Goal: Information Seeking & Learning: Understand process/instructions

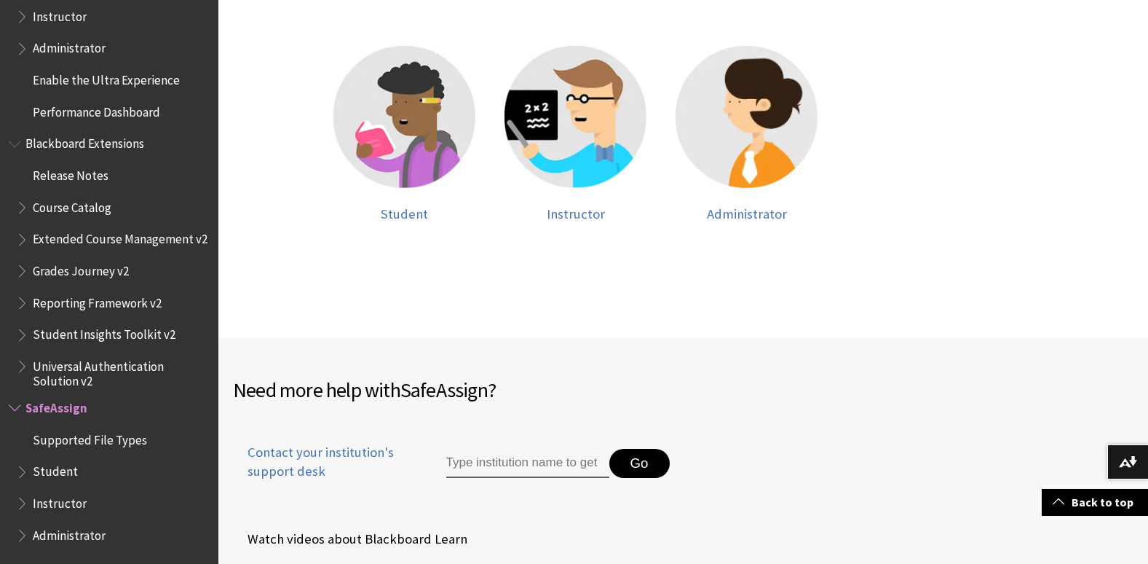
scroll to position [381, 0]
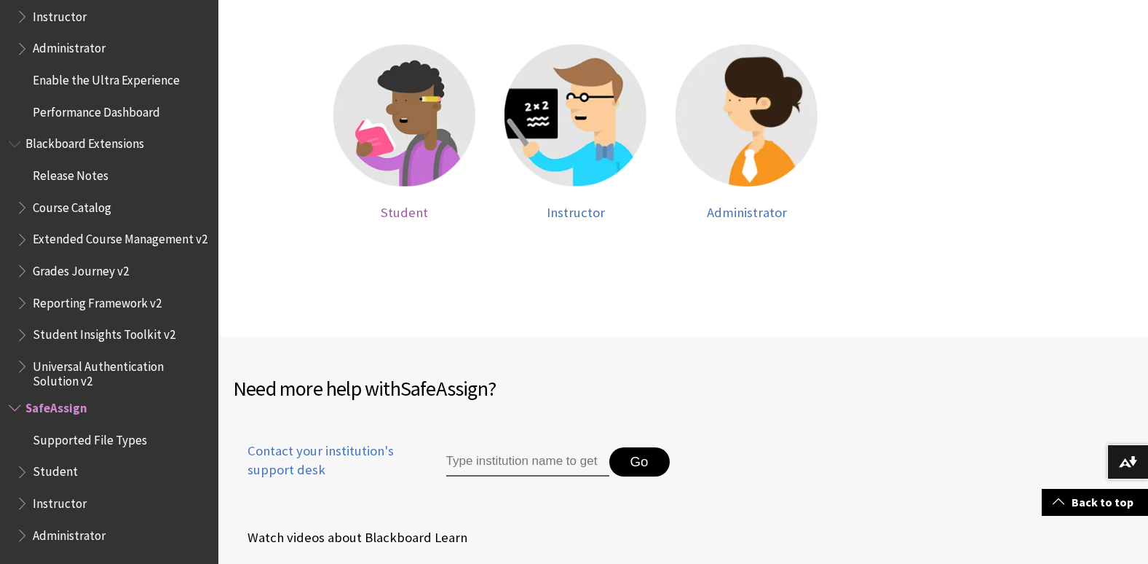
click at [410, 143] on img at bounding box center [405, 115] width 142 height 142
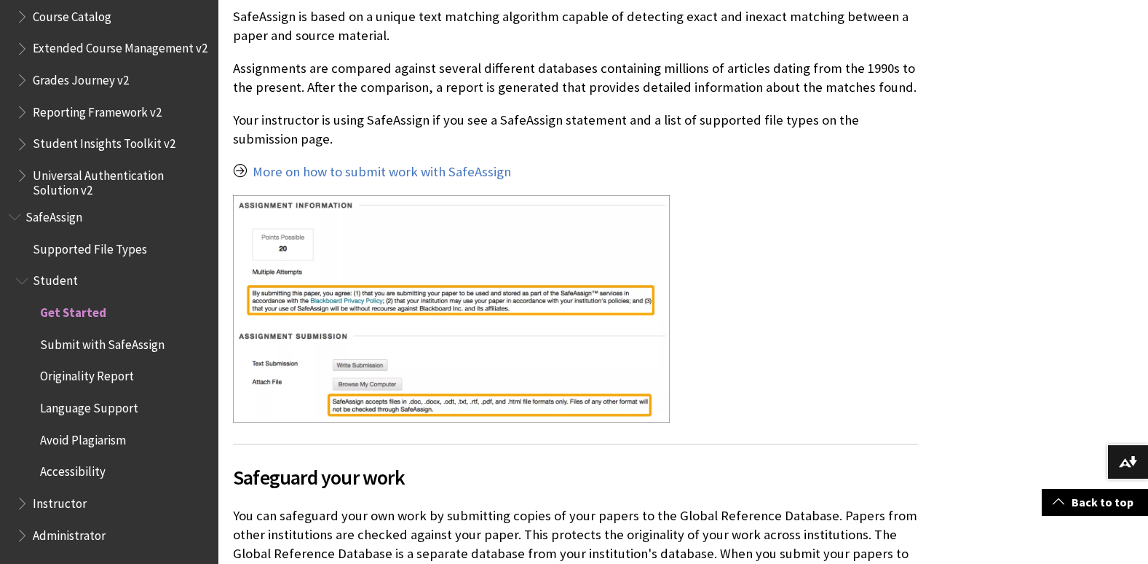
scroll to position [491, 0]
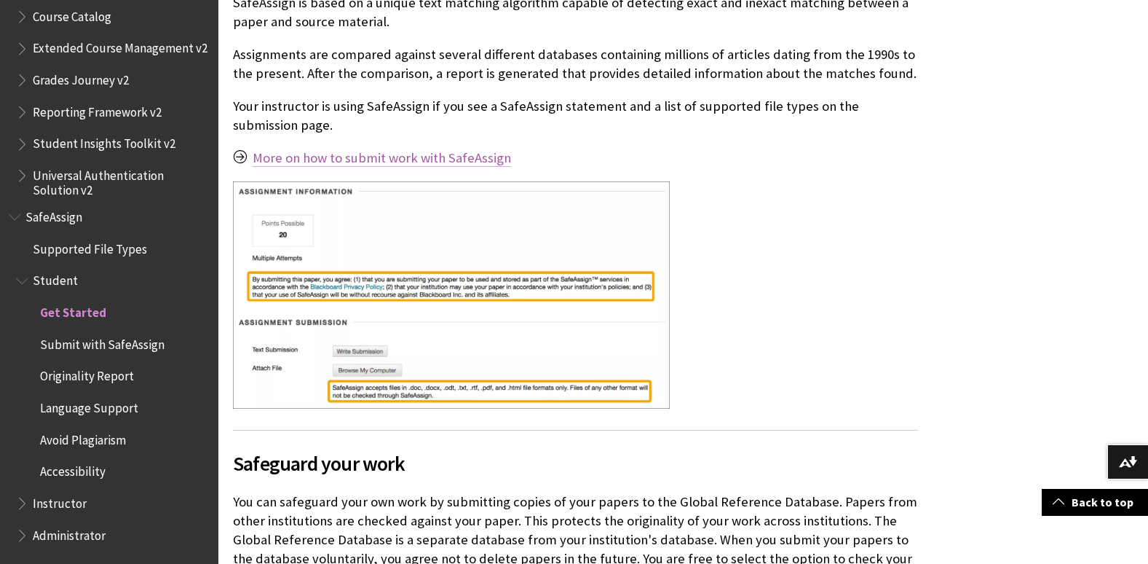
click at [370, 159] on link "More on how to submit work with SafeAssign" at bounding box center [382, 157] width 259 height 17
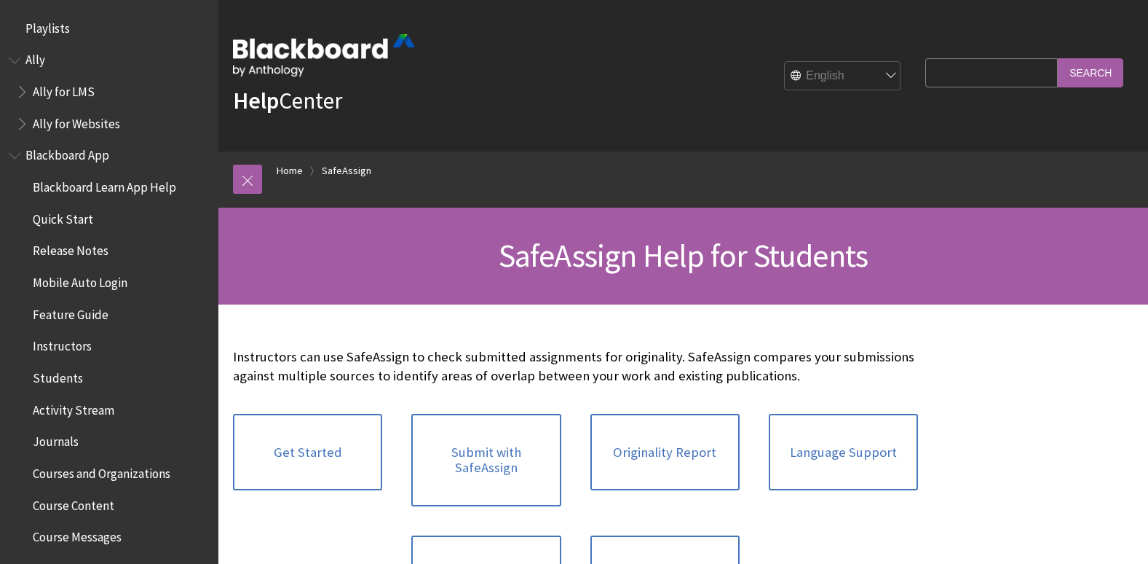
scroll to position [1652, 0]
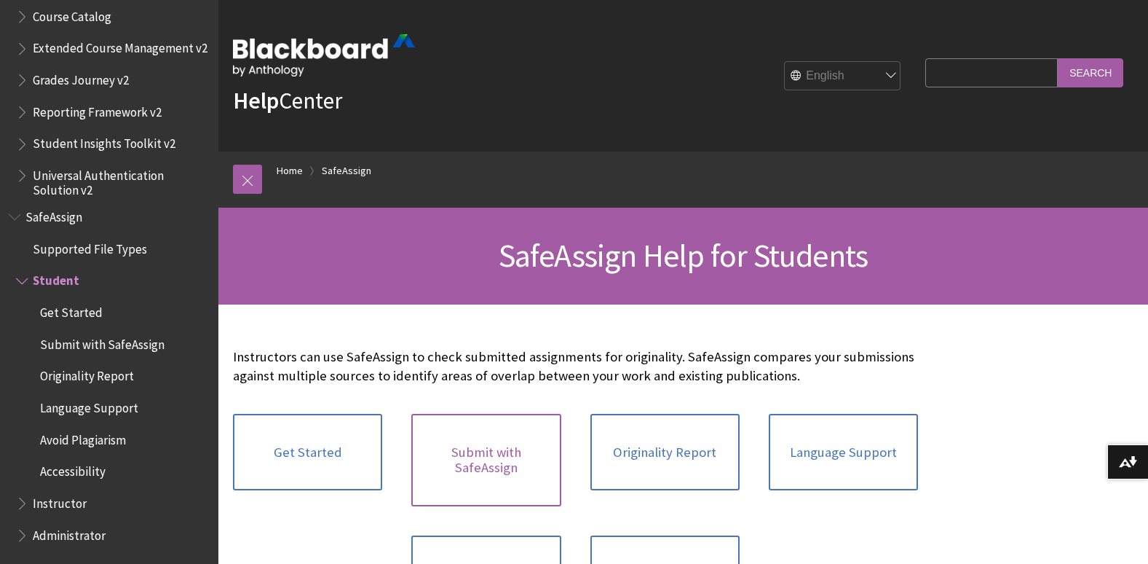
click at [500, 456] on link "Submit with SafeAssign" at bounding box center [485, 460] width 149 height 92
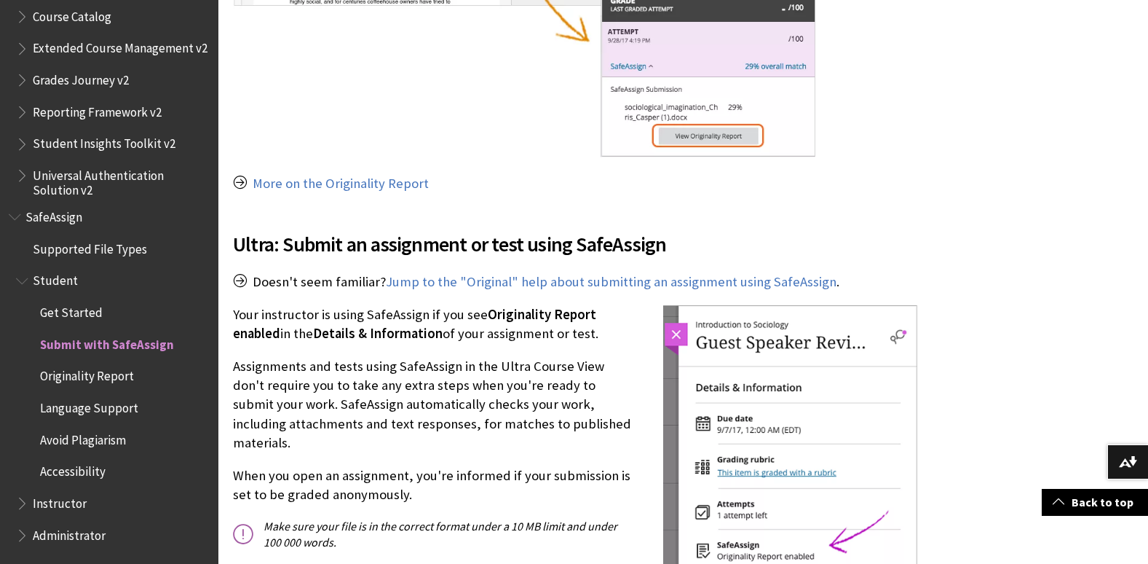
scroll to position [1488, 0]
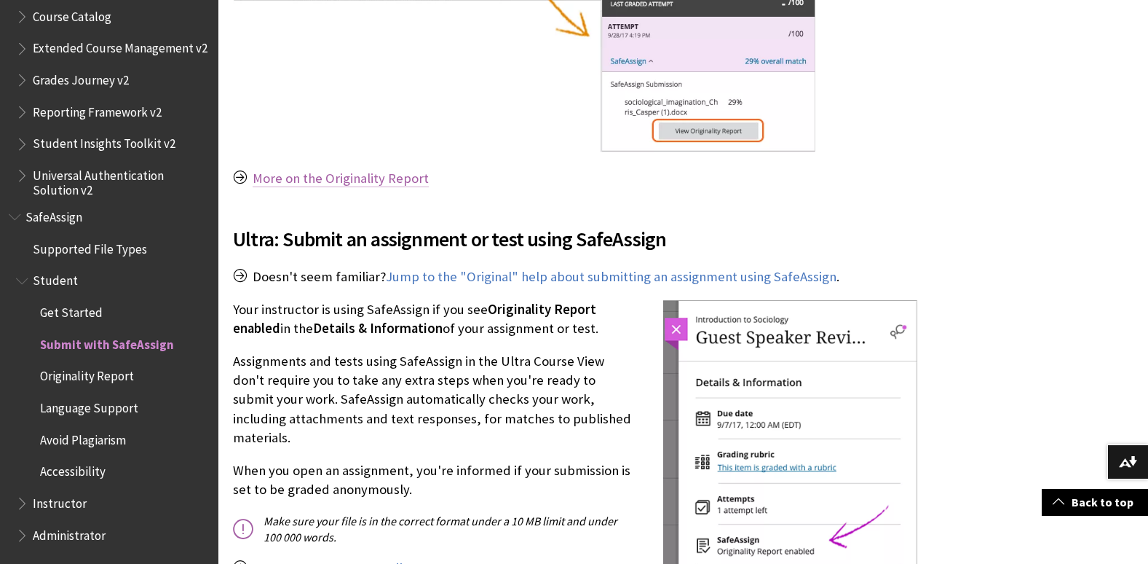
click at [368, 170] on link "More on the Originality Report" at bounding box center [341, 178] width 176 height 17
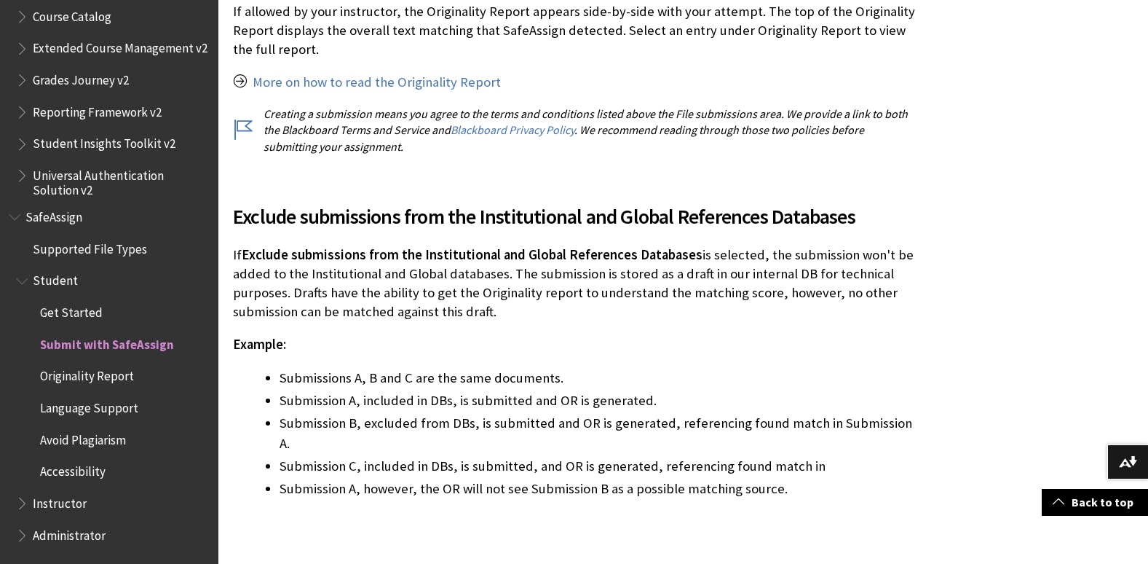
scroll to position [2842, 0]
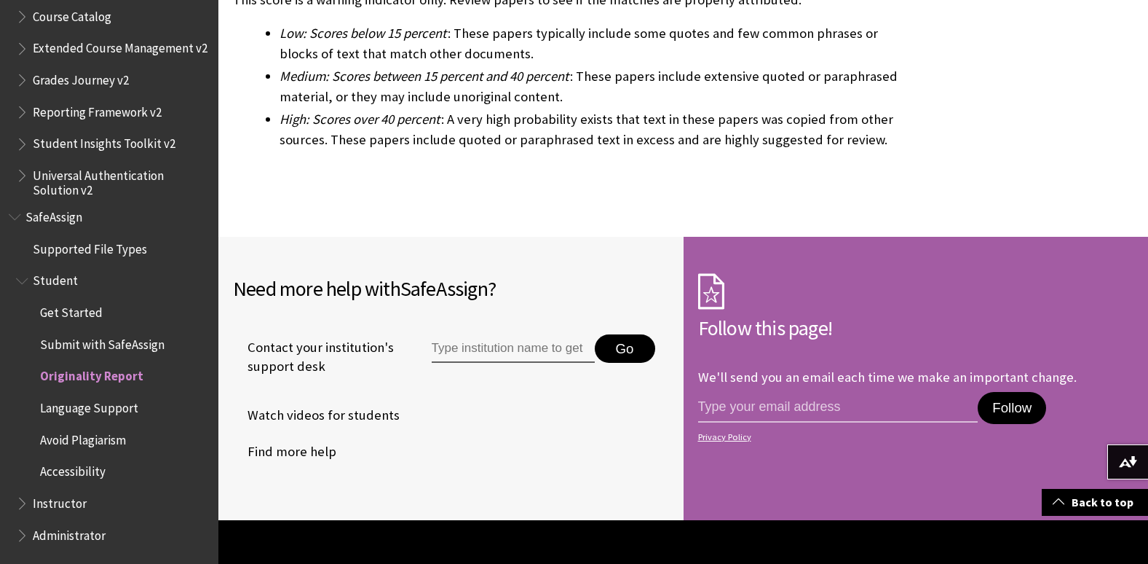
scroll to position [4584, 0]
